Goal: Check status

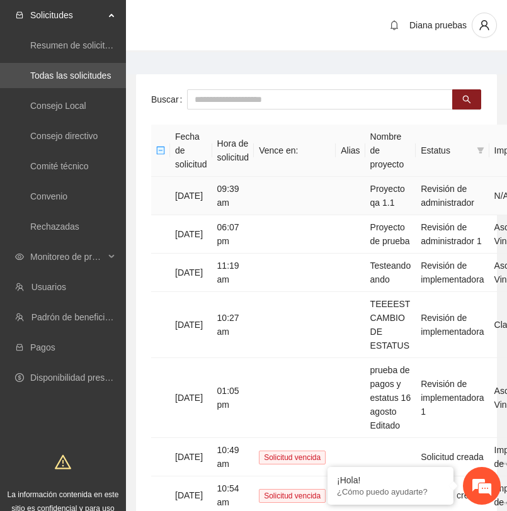
click at [301, 182] on td at bounding box center [295, 196] width 82 height 38
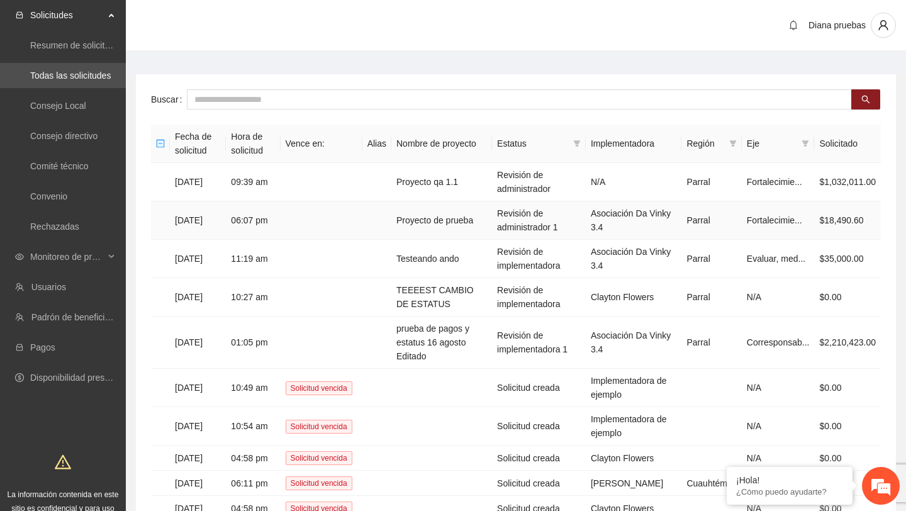
click at [290, 206] on td at bounding box center [322, 220] width 82 height 38
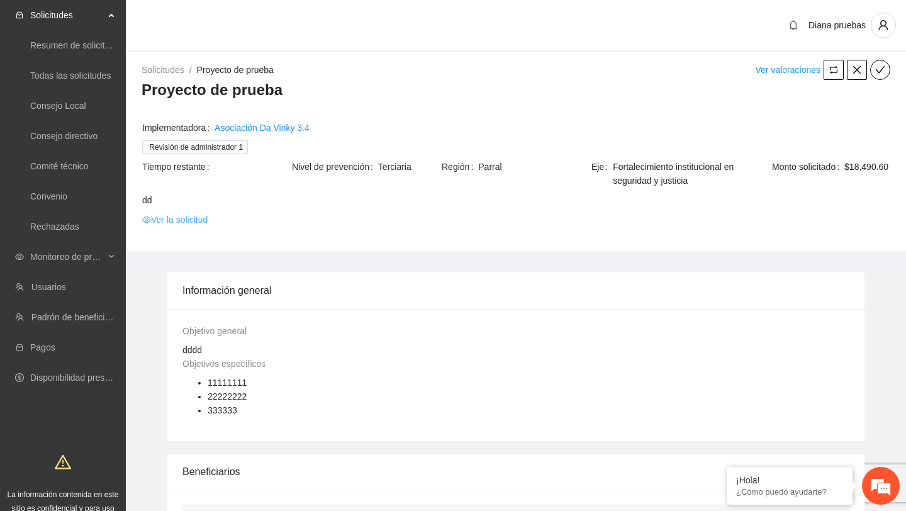
click at [208, 215] on link "Ver la solicitud" at bounding box center [174, 220] width 65 height 14
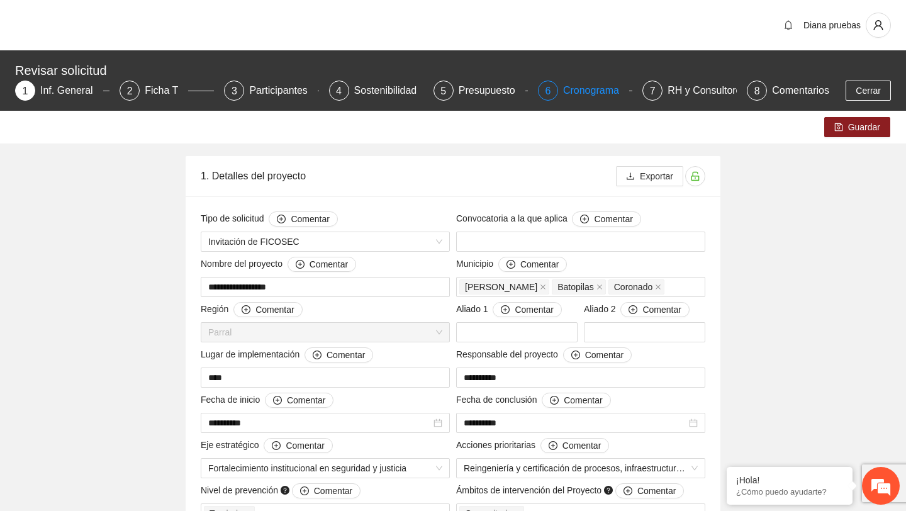
click at [578, 96] on div "Cronograma" at bounding box center [596, 91] width 66 height 20
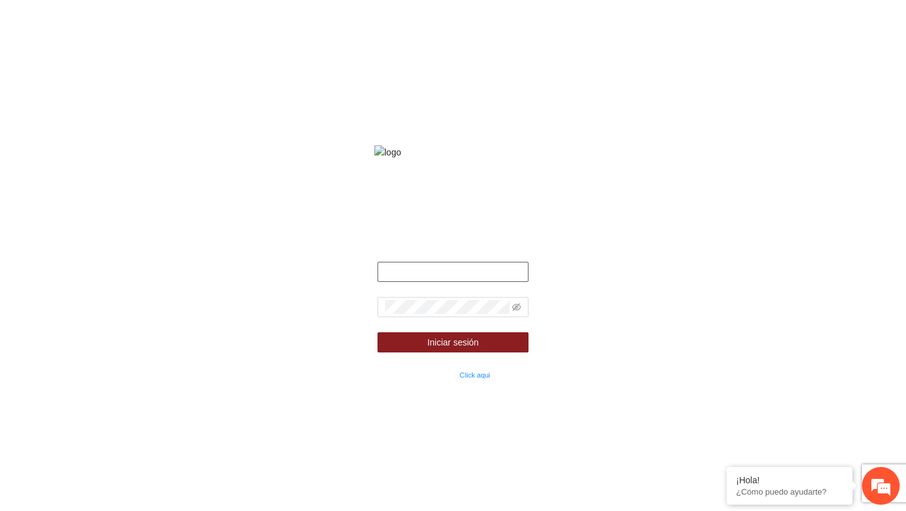
click at [420, 282] on input "text" at bounding box center [453, 272] width 151 height 20
type input "**********"
click at [513, 311] on icon "eye-invisible" at bounding box center [516, 307] width 9 height 9
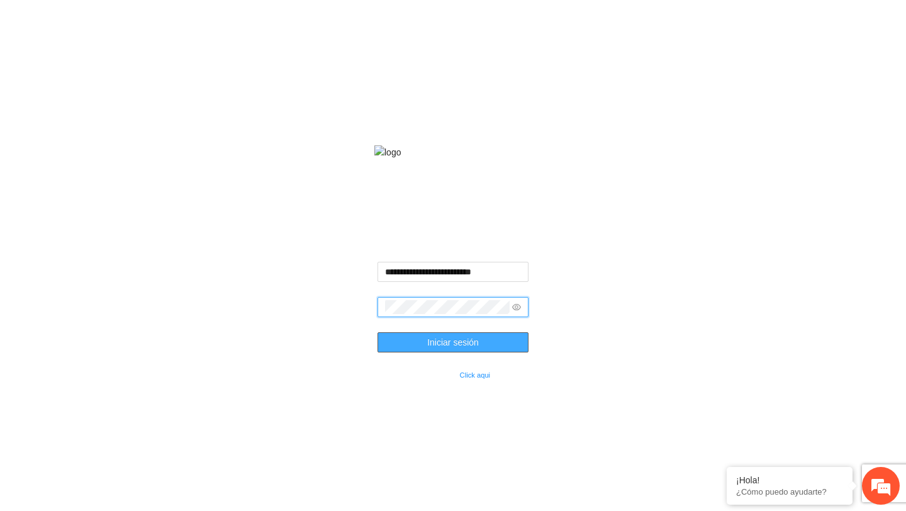
click at [394, 351] on button "Iniciar sesión" at bounding box center [453, 342] width 151 height 20
